Goal: Find specific page/section: Find specific page/section

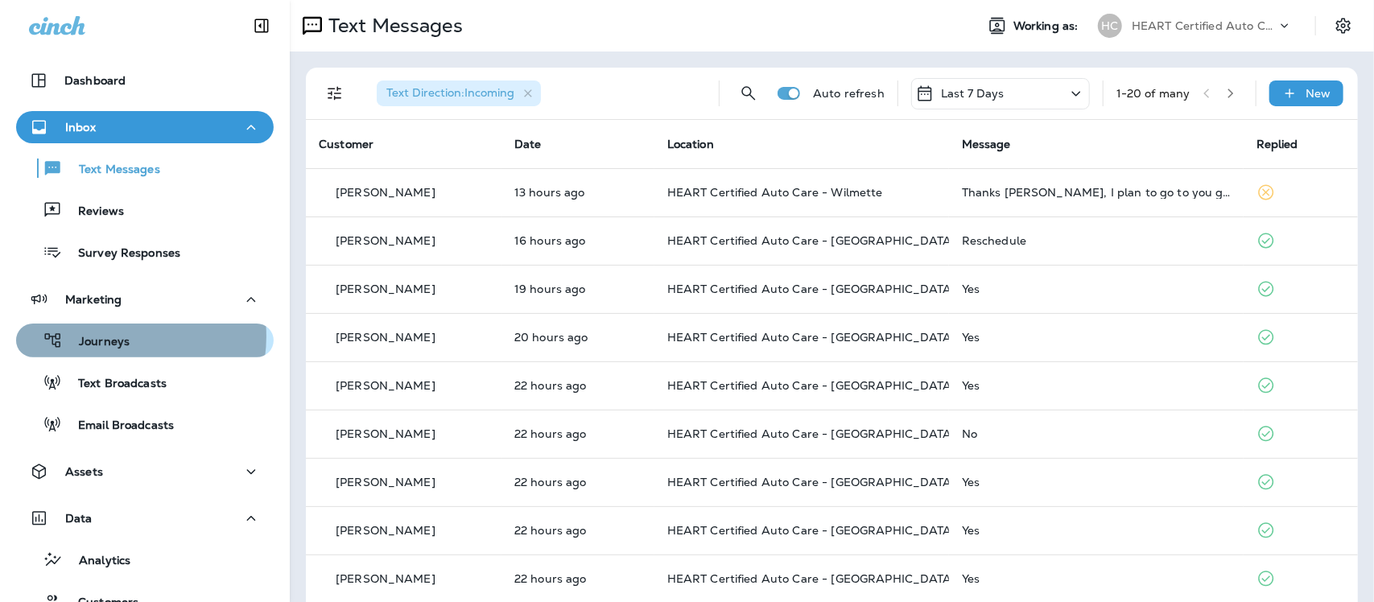
click at [113, 336] on p "Journeys" at bounding box center [96, 342] width 67 height 15
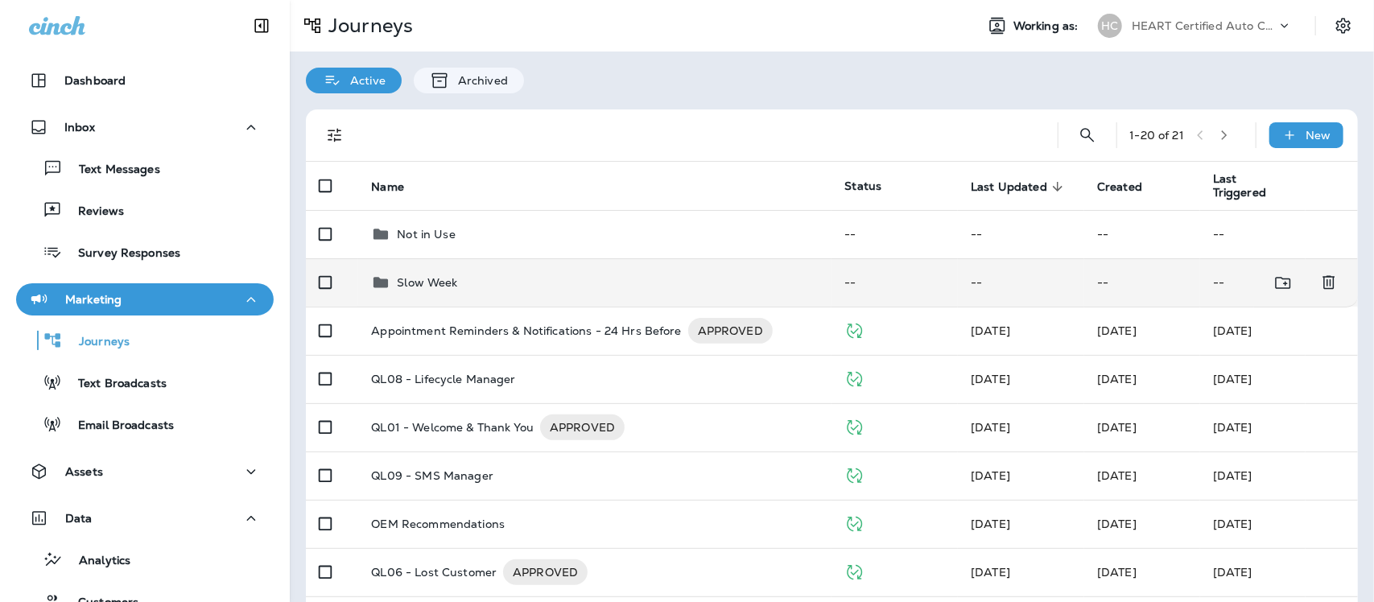
click at [432, 274] on div "Slow Week" at bounding box center [427, 282] width 60 height 19
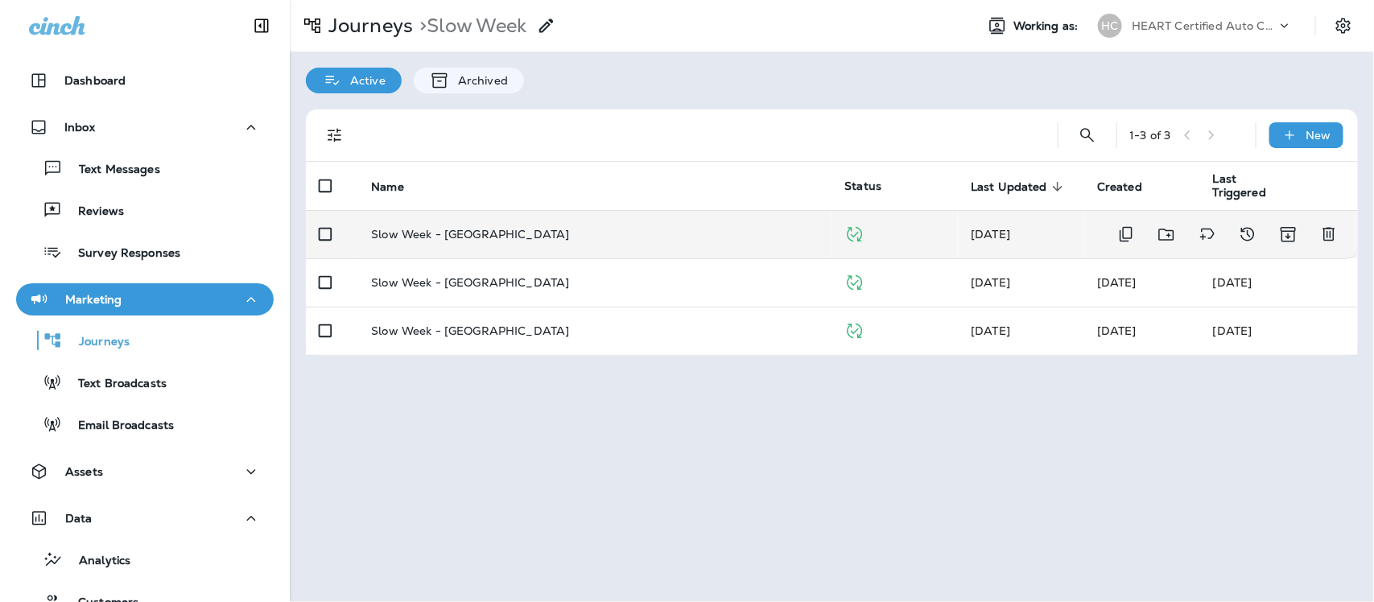
click at [468, 231] on p "Slow Week - [GEOGRAPHIC_DATA]" at bounding box center [470, 234] width 198 height 13
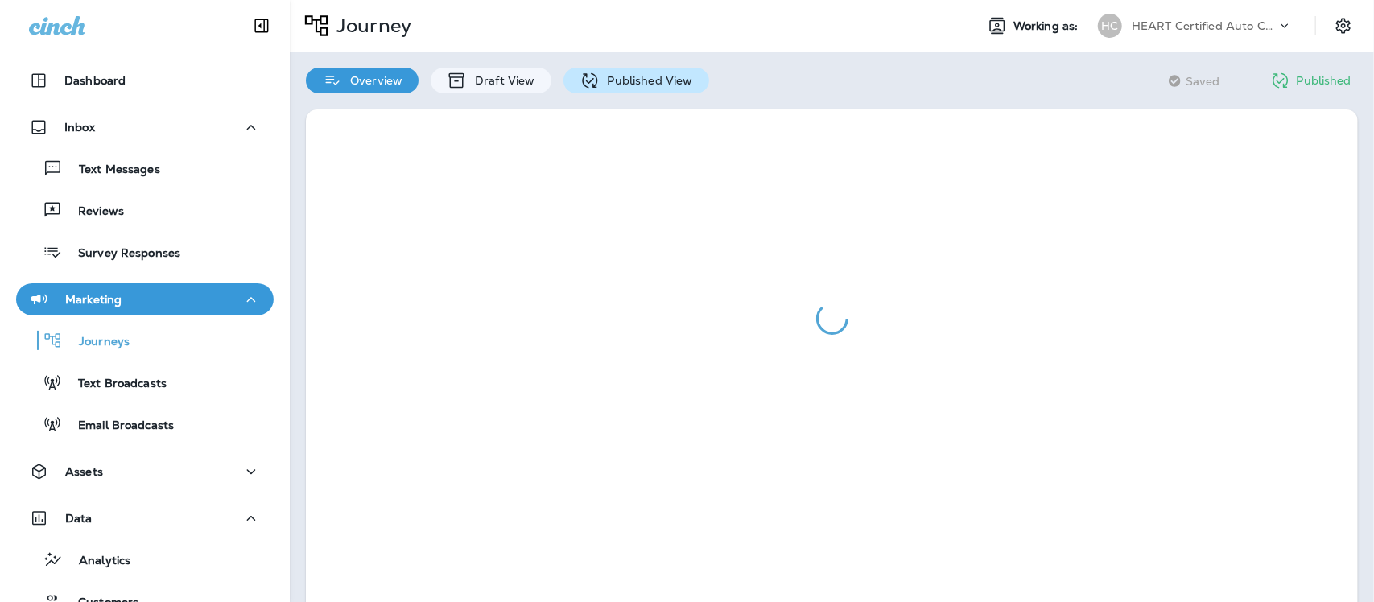
click at [626, 74] on p "Published View" at bounding box center [646, 80] width 93 height 13
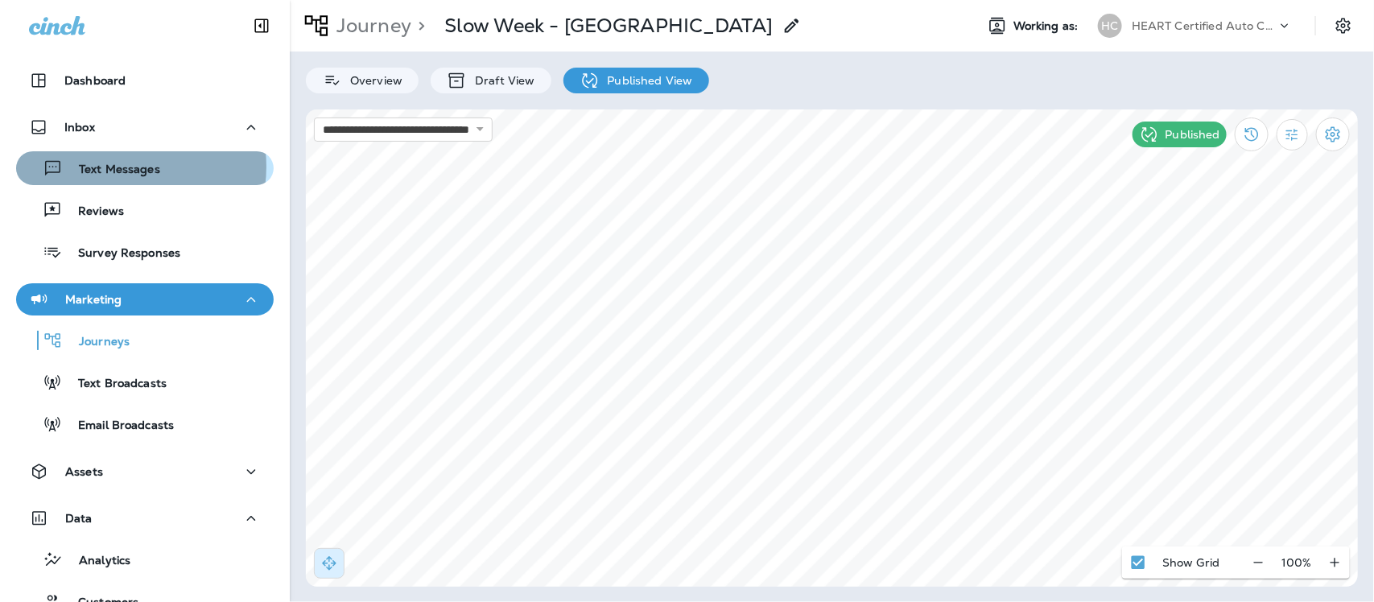
click at [126, 167] on p "Text Messages" at bounding box center [111, 170] width 97 height 15
